Goal: Task Accomplishment & Management: Use online tool/utility

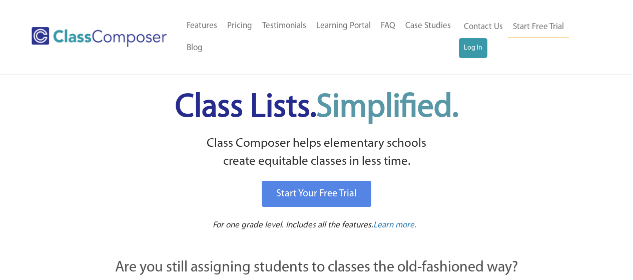
click at [470, 51] on link "Log In" at bounding box center [473, 48] width 29 height 20
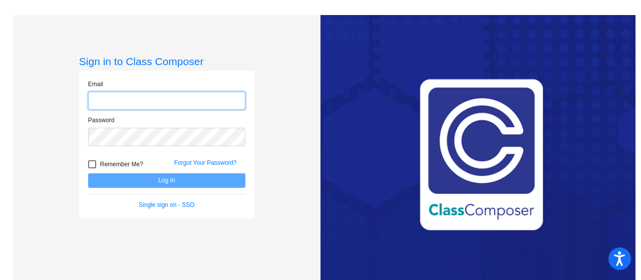
type input "[PERSON_NAME][EMAIL_ADDRESS][PERSON_NAME][DOMAIN_NAME]"
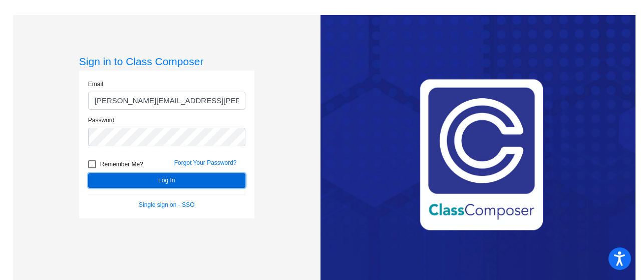
click at [163, 181] on button "Log In" at bounding box center [166, 180] width 157 height 15
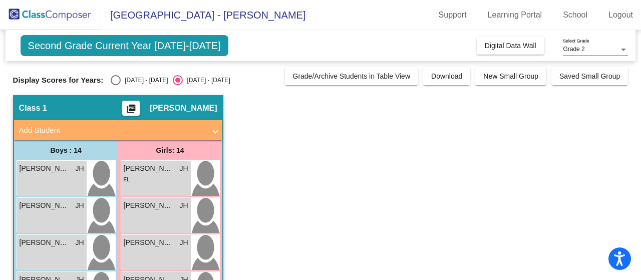
click at [635, 160] on mat-sidenav-content "Grade 2 Select Grade Second Grade Current Year 2025-2026 Add, Move, or Retain S…" at bounding box center [320, 155] width 641 height 250
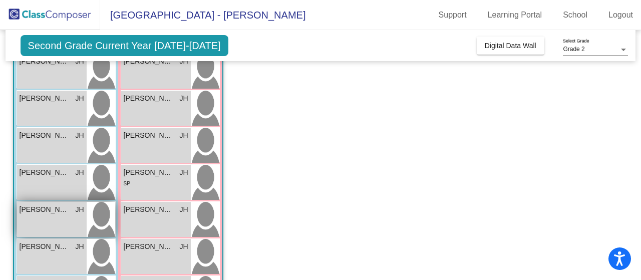
click at [61, 227] on div "Julian Avalos JH lock do_not_disturb_alt" at bounding box center [52, 219] width 70 height 35
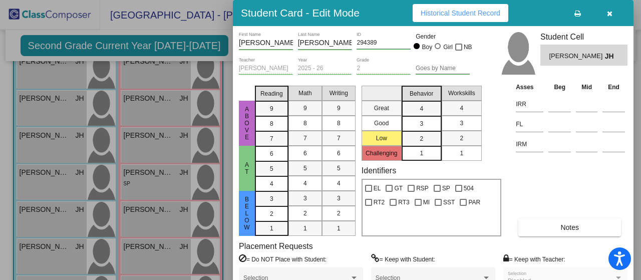
click at [527, 224] on button "Notes" at bounding box center [569, 227] width 103 height 18
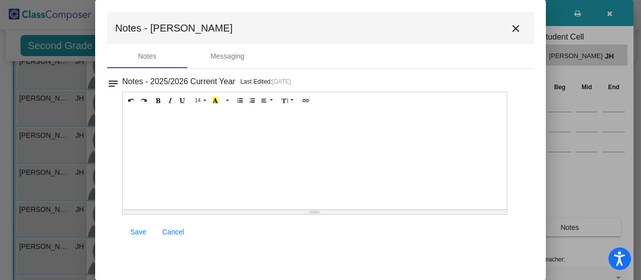
click at [516, 30] on mat-icon "close" at bounding box center [515, 29] width 12 height 12
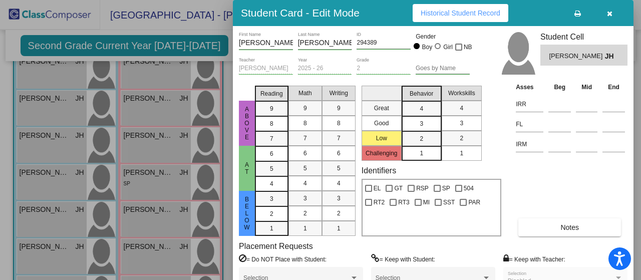
drag, startPoint x: 637, startPoint y: 45, endPoint x: 637, endPoint y: 102, distance: 57.0
click at [637, 102] on div at bounding box center [320, 140] width 641 height 280
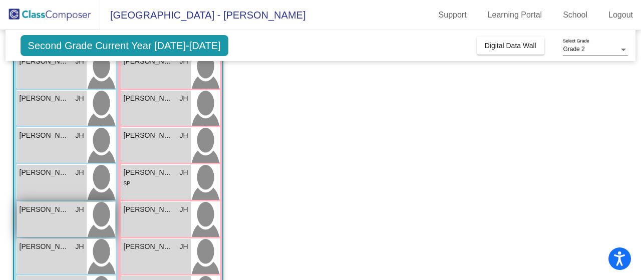
click at [47, 212] on span "Julian Avalos" at bounding box center [45, 209] width 50 height 11
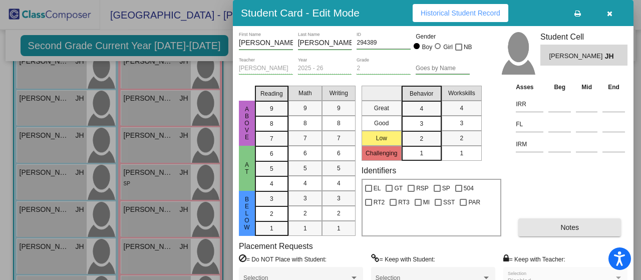
click at [575, 225] on span "Notes" at bounding box center [569, 227] width 19 height 8
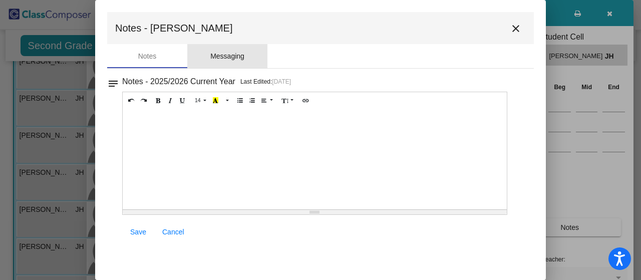
click at [234, 57] on div "Messaging" at bounding box center [227, 56] width 34 height 11
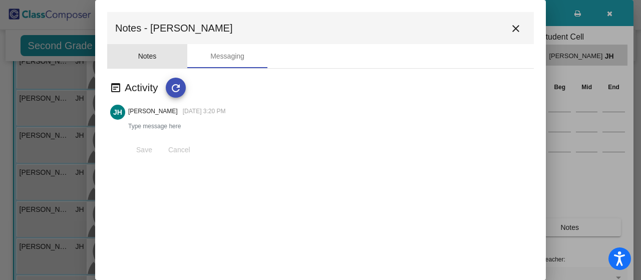
click at [154, 62] on div "Notes" at bounding box center [147, 56] width 80 height 24
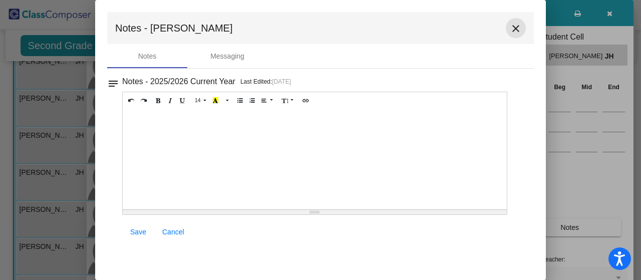
click at [516, 28] on mat-icon "close" at bounding box center [515, 29] width 12 height 12
